Goal: Task Accomplishment & Management: Use online tool/utility

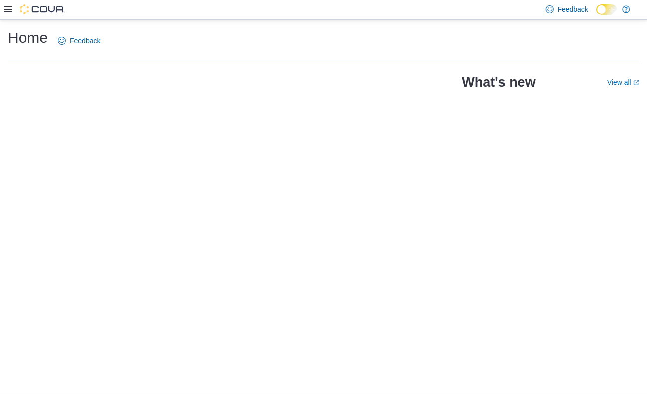
click at [9, 9] on icon at bounding box center [8, 9] width 8 height 6
click at [8, 11] on icon at bounding box center [8, 9] width 8 height 6
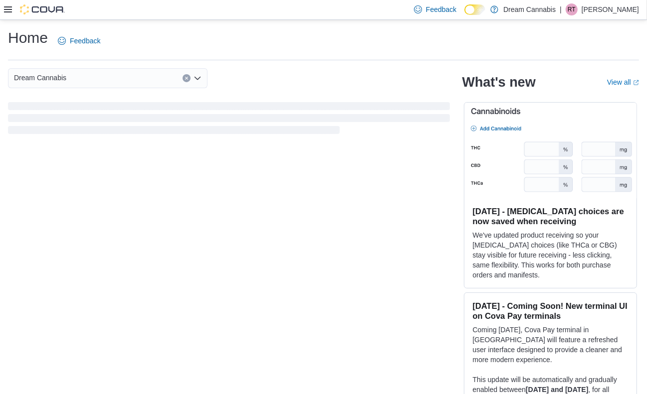
click at [6, 9] on icon at bounding box center [8, 9] width 8 height 6
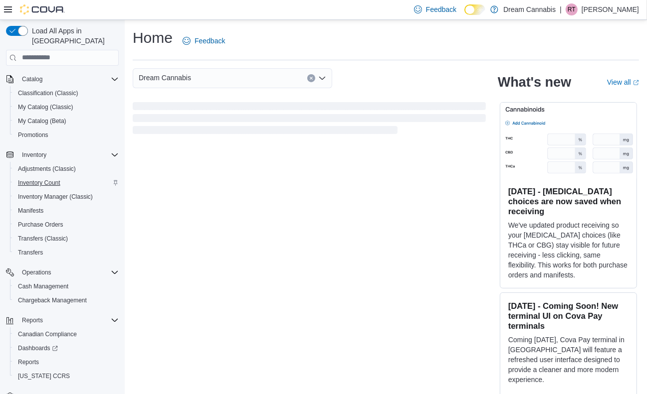
scroll to position [72, 0]
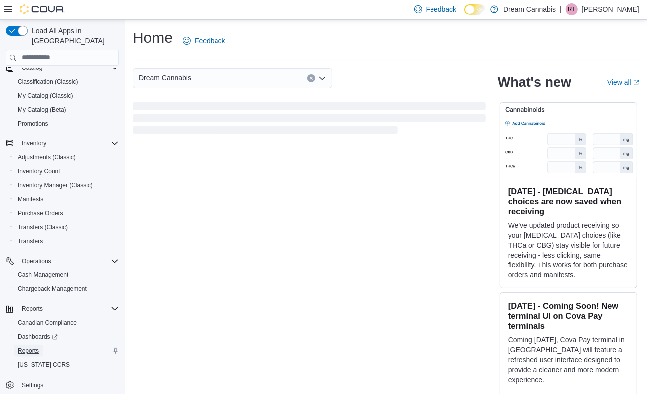
click at [35, 347] on span "Reports" at bounding box center [28, 351] width 21 height 8
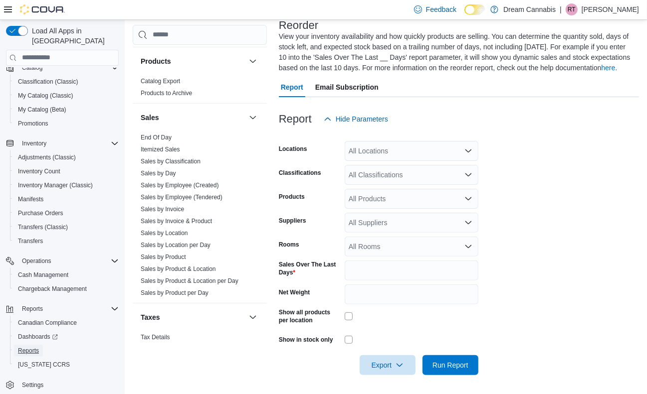
scroll to position [781, 0]
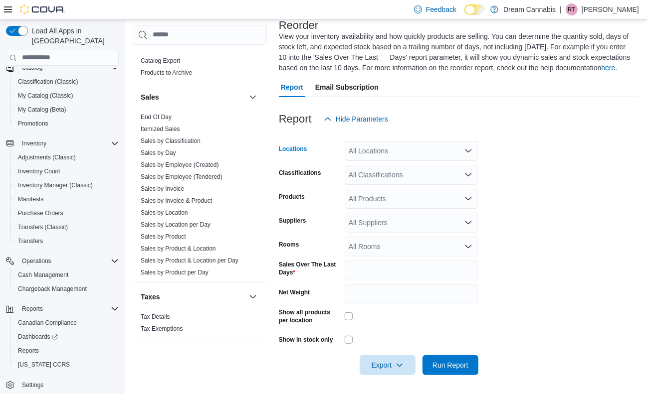
click at [384, 161] on div "All Locations" at bounding box center [412, 151] width 134 height 20
click at [537, 172] on form "Locations All Locations Classifications All Classifications Products All Produc…" at bounding box center [459, 252] width 360 height 246
click at [466, 155] on icon "Open list of options" at bounding box center [468, 151] width 8 height 8
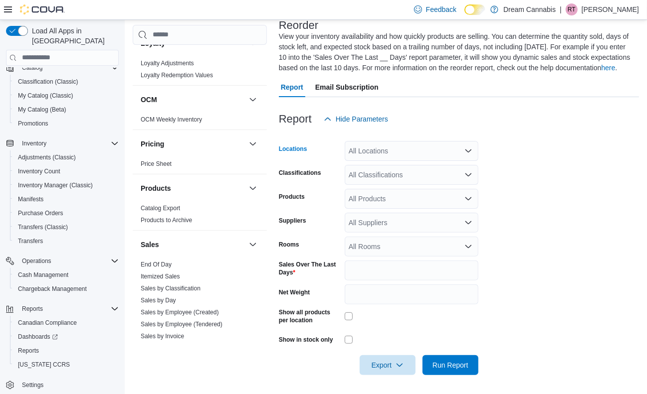
scroll to position [629, 0]
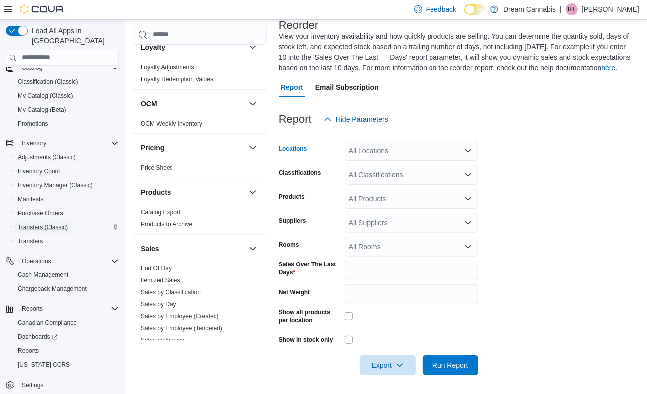
click at [40, 223] on span "Transfers (Classic)" at bounding box center [43, 227] width 50 height 8
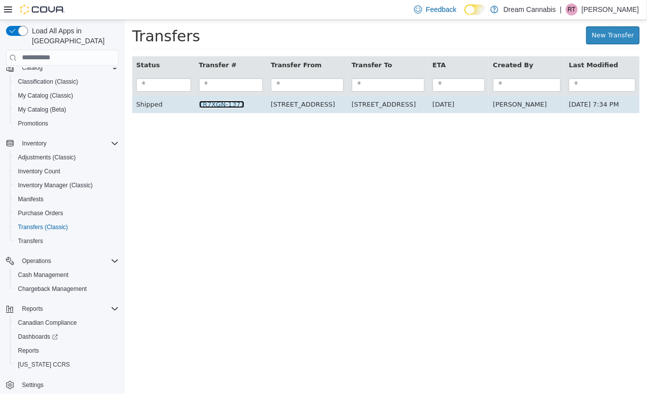
click at [211, 104] on link "TR7XGN-1371" at bounding box center [221, 103] width 46 height 7
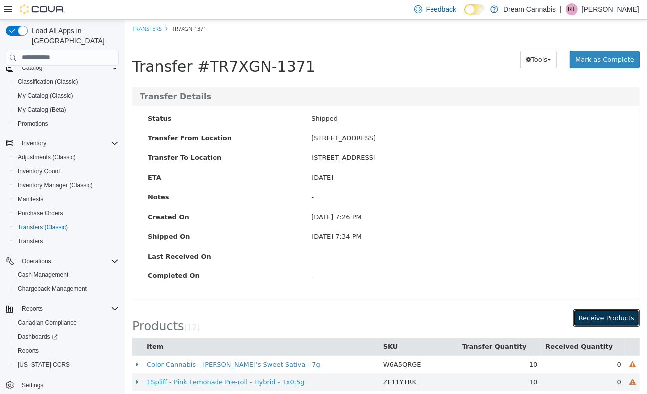
click at [612, 315] on button "Receive Products" at bounding box center [606, 318] width 66 height 18
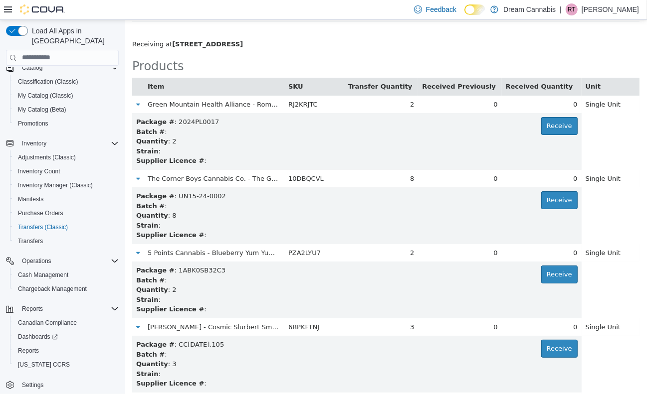
scroll to position [51, 0]
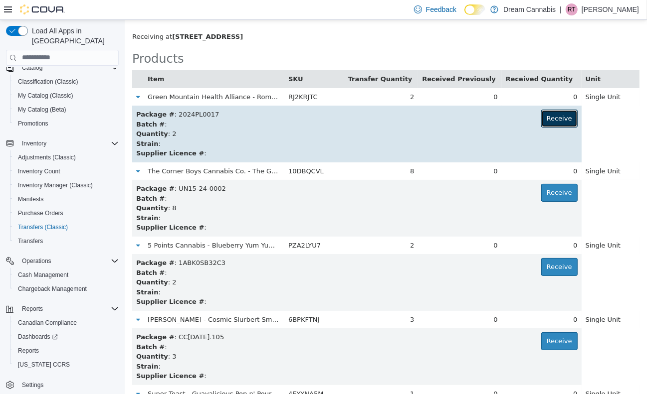
click at [546, 115] on button "Receive" at bounding box center [559, 118] width 36 height 18
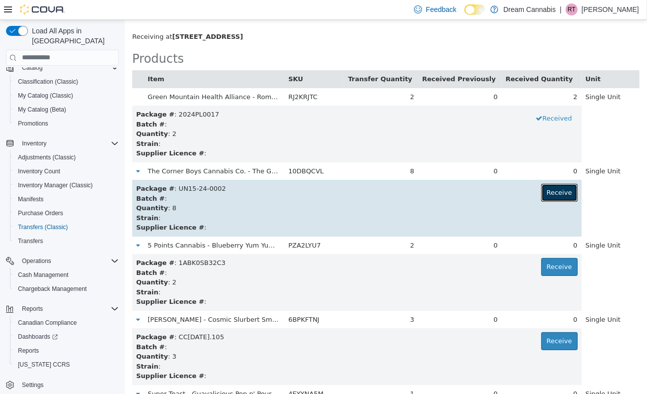
click at [555, 188] on button "Receive" at bounding box center [559, 193] width 36 height 18
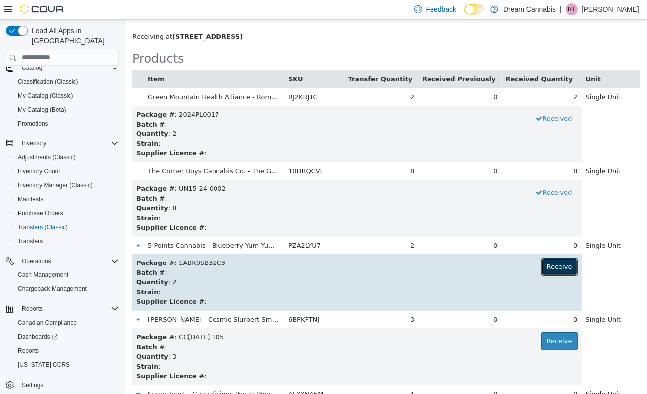
click at [558, 261] on button "Receive" at bounding box center [559, 267] width 36 height 18
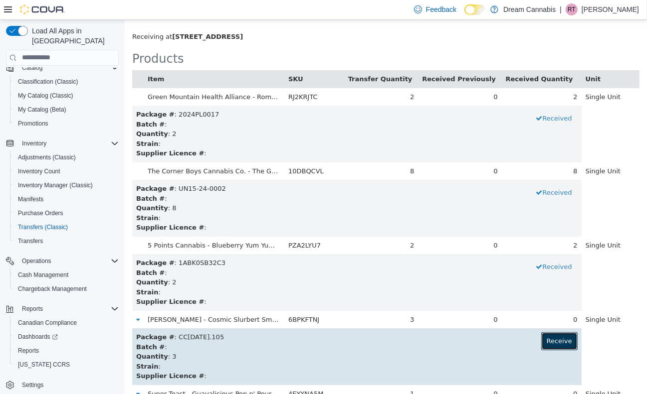
click at [555, 342] on button "Receive" at bounding box center [559, 341] width 36 height 18
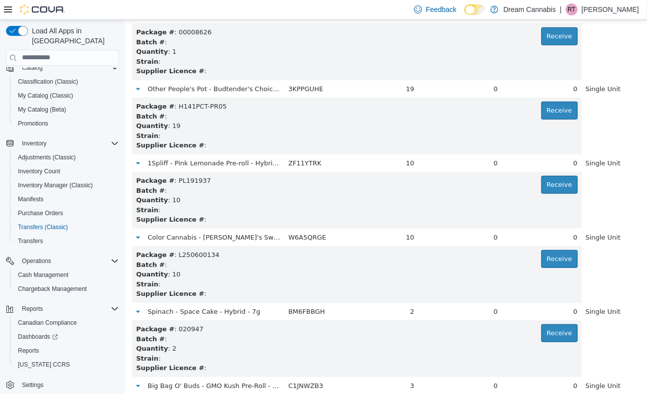
scroll to position [424, 0]
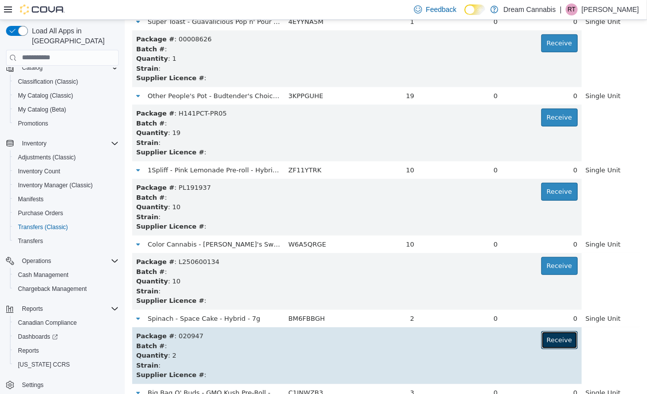
click at [553, 344] on button "Receive" at bounding box center [559, 340] width 36 height 18
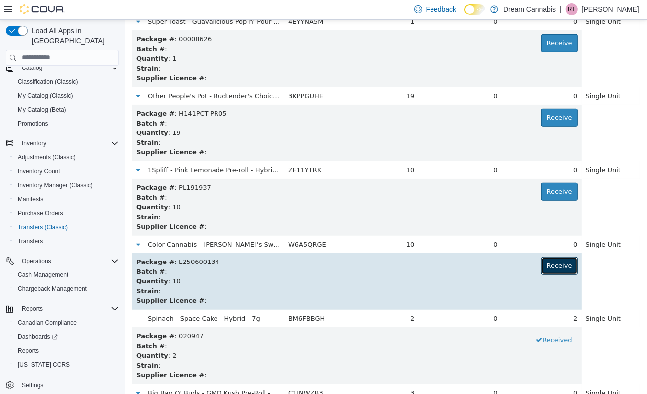
click at [544, 265] on button "Receive" at bounding box center [559, 266] width 36 height 18
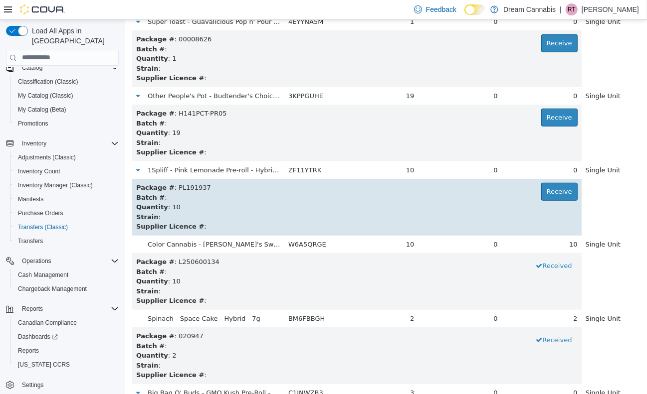
click at [550, 200] on div "Batch # :" at bounding box center [356, 198] width 441 height 10
click at [550, 195] on button "Receive" at bounding box center [559, 192] width 36 height 18
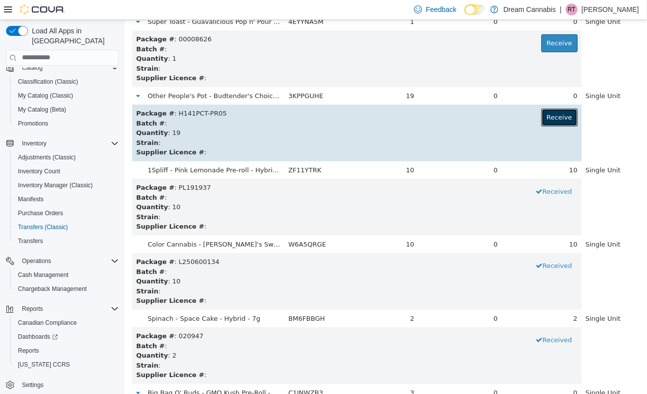
click at [543, 122] on button "Receive" at bounding box center [559, 117] width 36 height 18
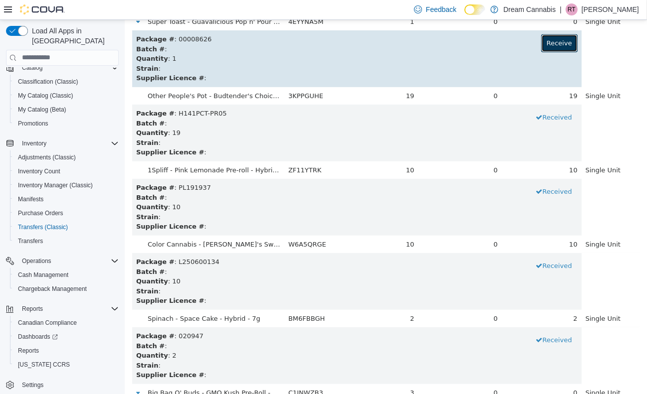
click at [551, 46] on button "Receive" at bounding box center [559, 43] width 36 height 18
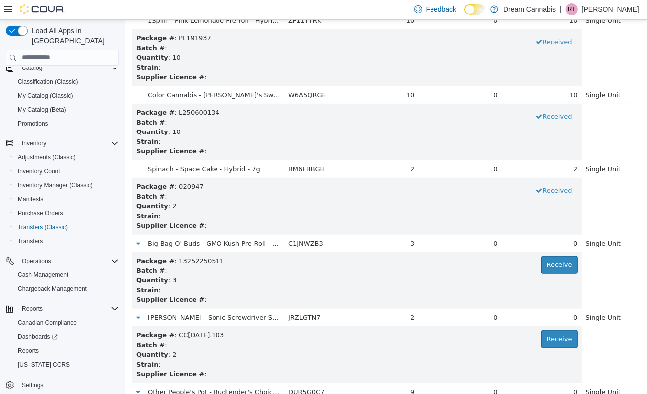
scroll to position [664, 0]
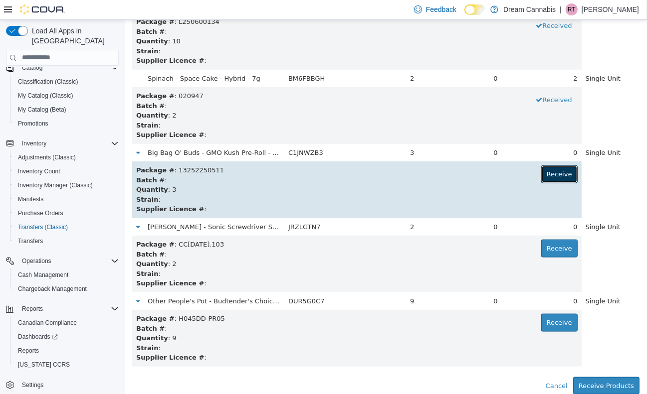
click at [553, 178] on button "Receive" at bounding box center [559, 174] width 36 height 18
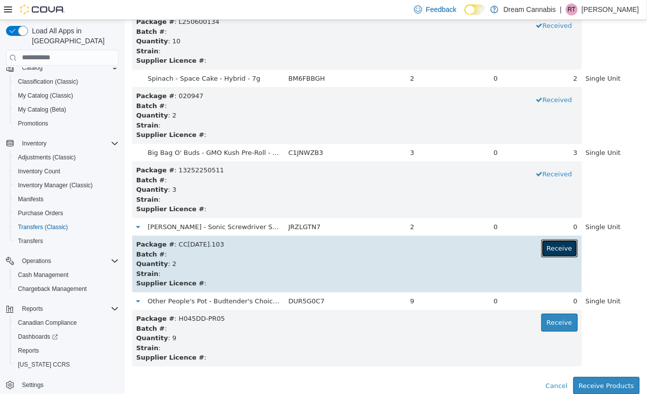
click at [550, 242] on button "Receive" at bounding box center [559, 248] width 36 height 18
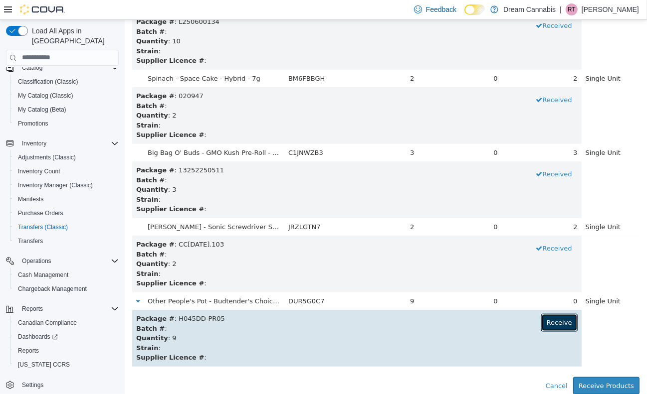
click at [552, 325] on button "Receive" at bounding box center [559, 323] width 36 height 18
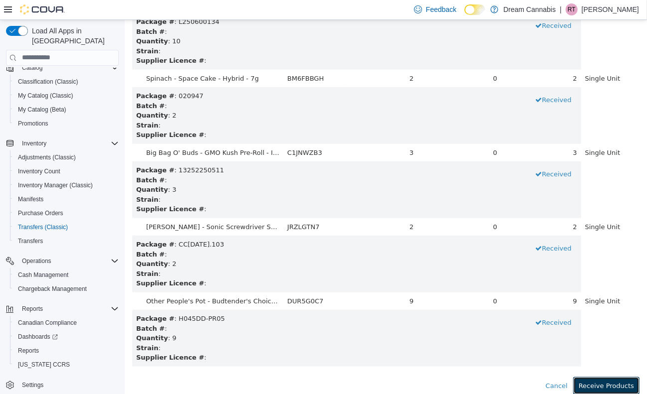
click at [599, 383] on button "Receive Products" at bounding box center [606, 386] width 66 height 18
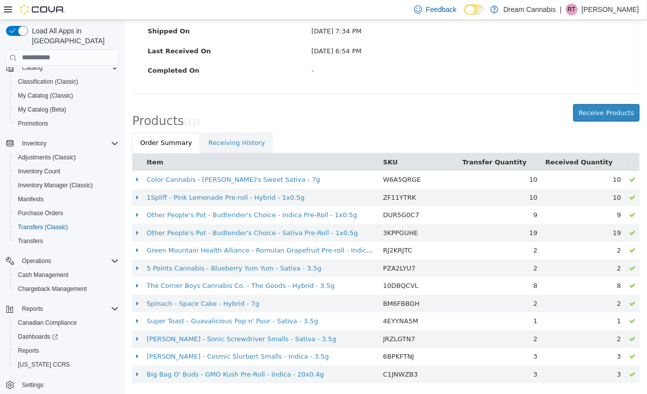
scroll to position [0, 0]
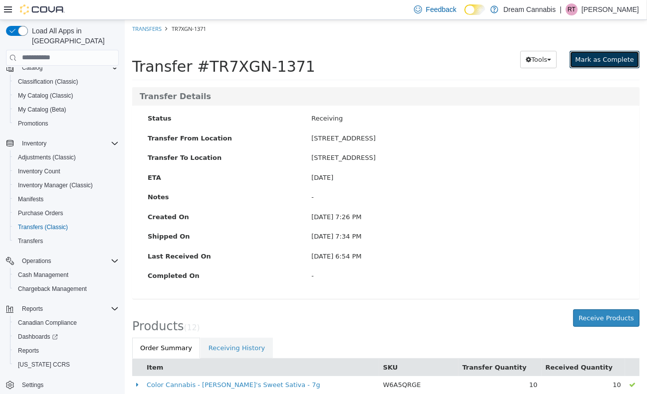
click at [593, 59] on span "Mark as Complete" at bounding box center [604, 58] width 59 height 7
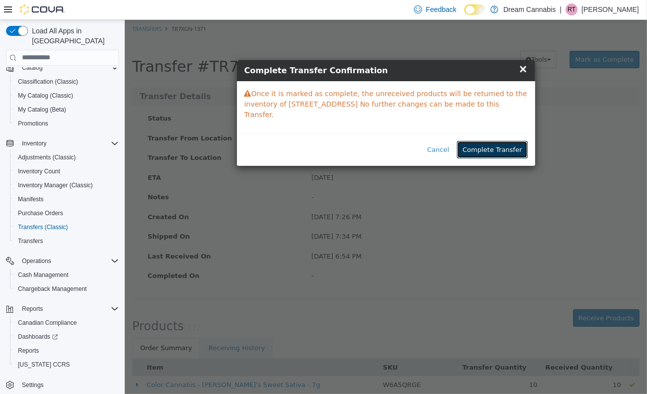
click at [490, 141] on button "Complete Transfer" at bounding box center [491, 150] width 70 height 18
